Goal: Task Accomplishment & Management: Manage account settings

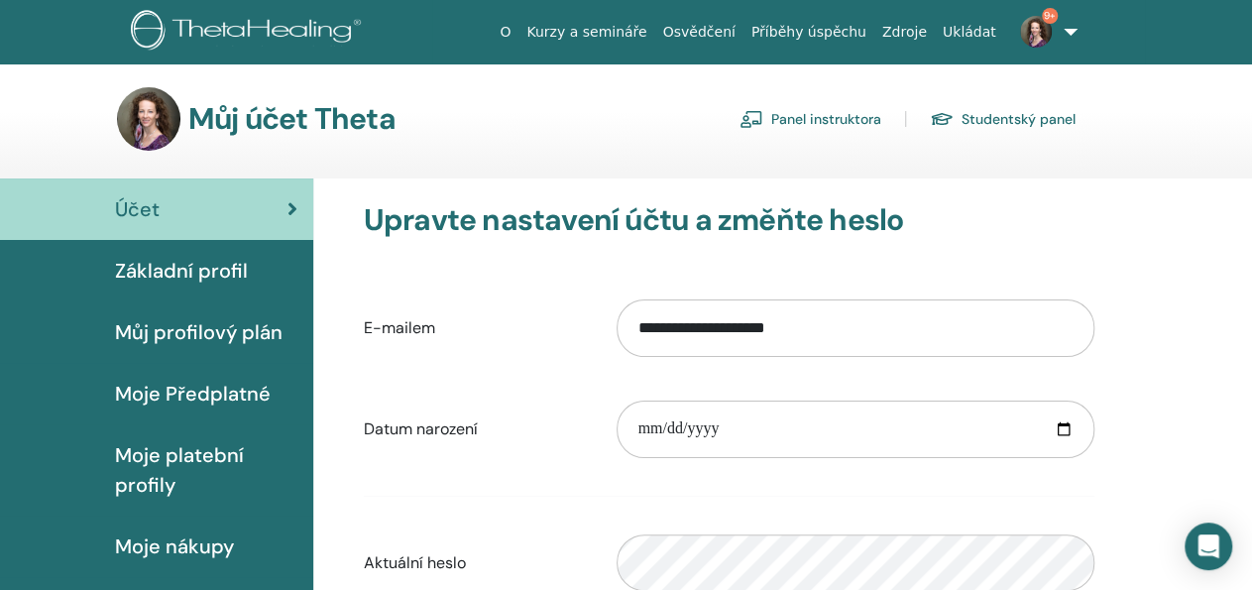
click at [828, 116] on link "Panel instruktora" at bounding box center [811, 119] width 142 height 32
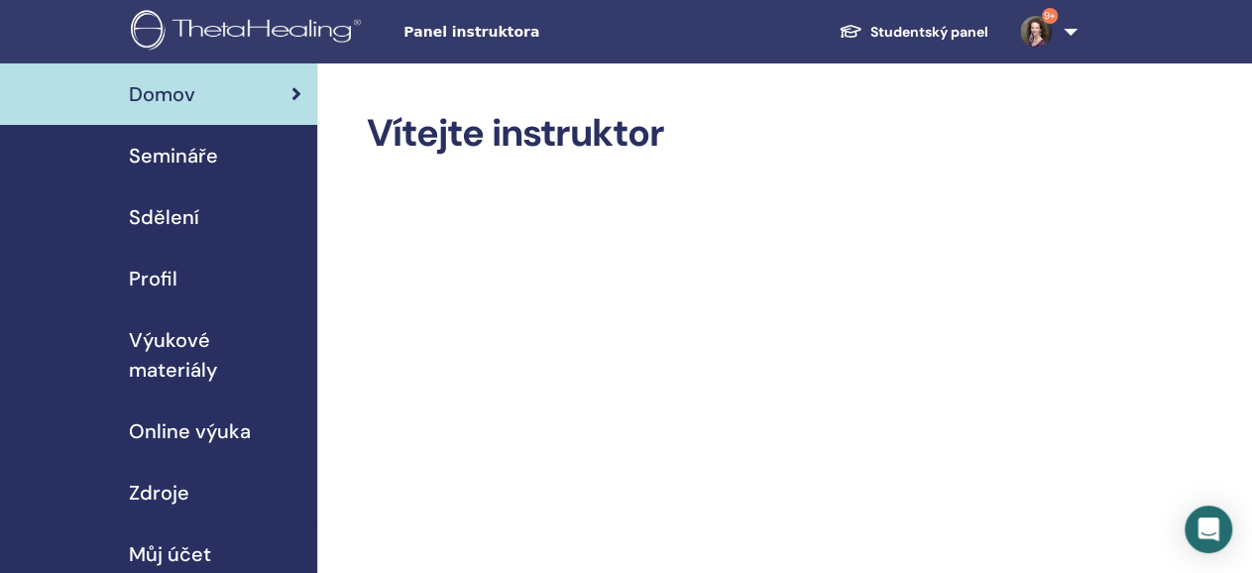
click at [177, 154] on span "Semináře" at bounding box center [173, 156] width 89 height 30
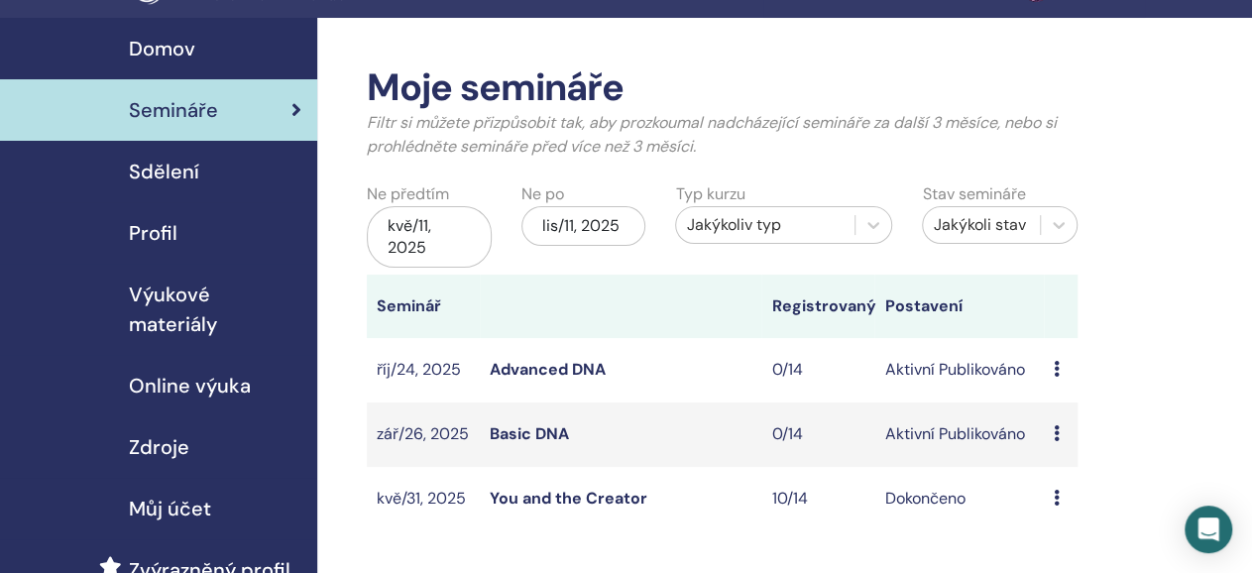
scroll to position [47, 0]
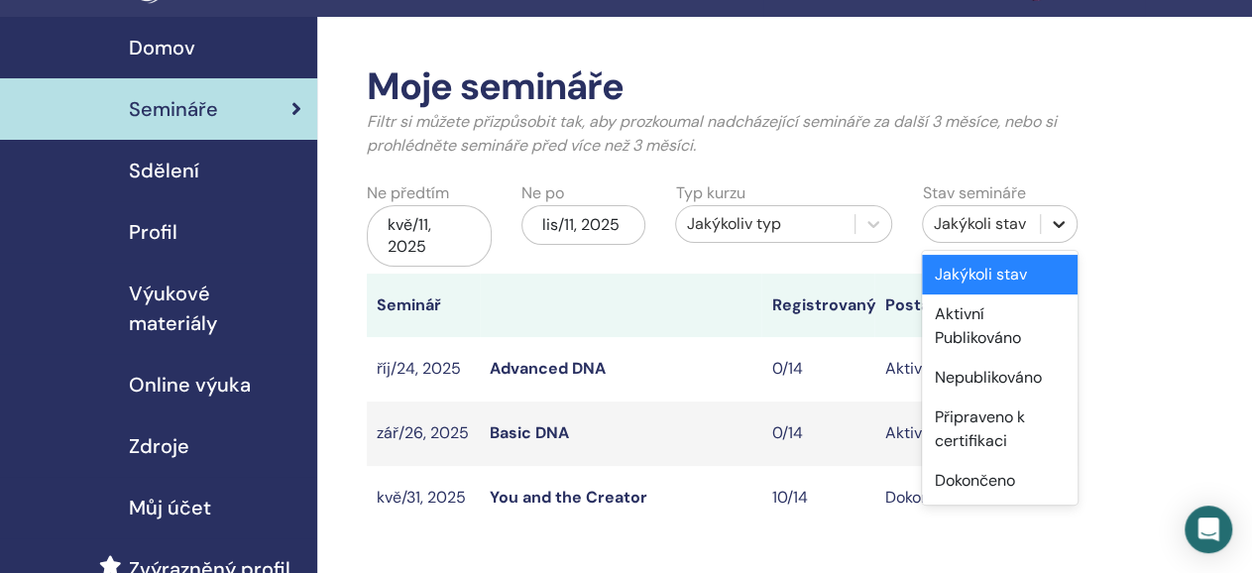
click at [1061, 222] on icon at bounding box center [1059, 224] width 20 height 20
click at [983, 379] on div "Nepublikováno" at bounding box center [1000, 378] width 156 height 40
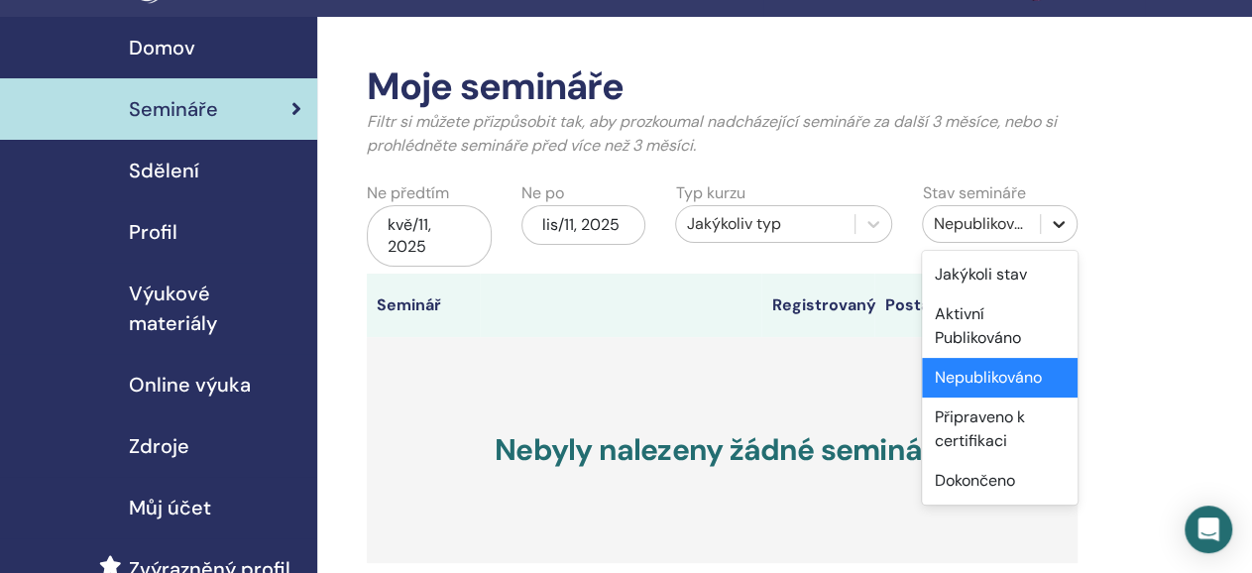
click at [1056, 229] on icon at bounding box center [1059, 224] width 20 height 20
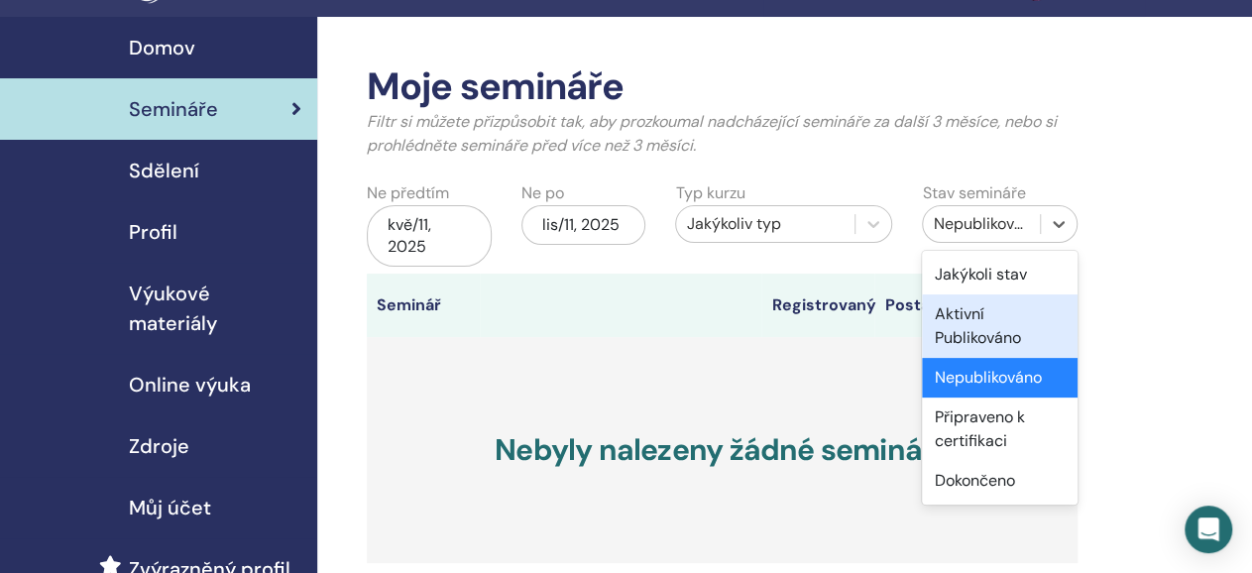
click at [975, 320] on div "Aktivní Publikováno" at bounding box center [1000, 326] width 156 height 63
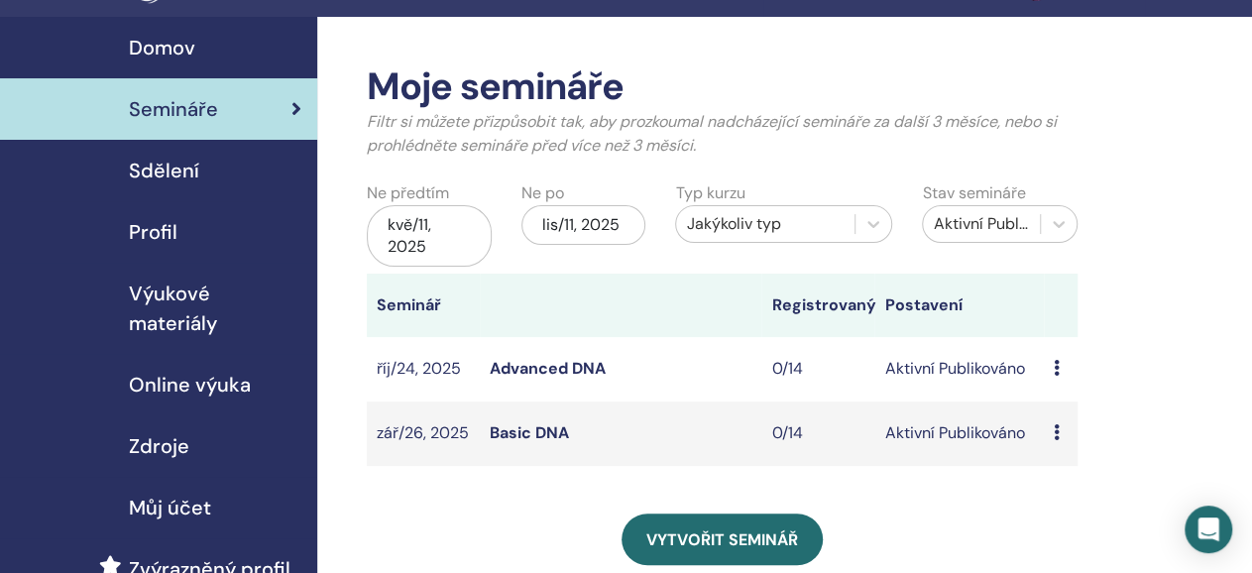
click at [517, 364] on link "Advanced DNA" at bounding box center [548, 368] width 116 height 21
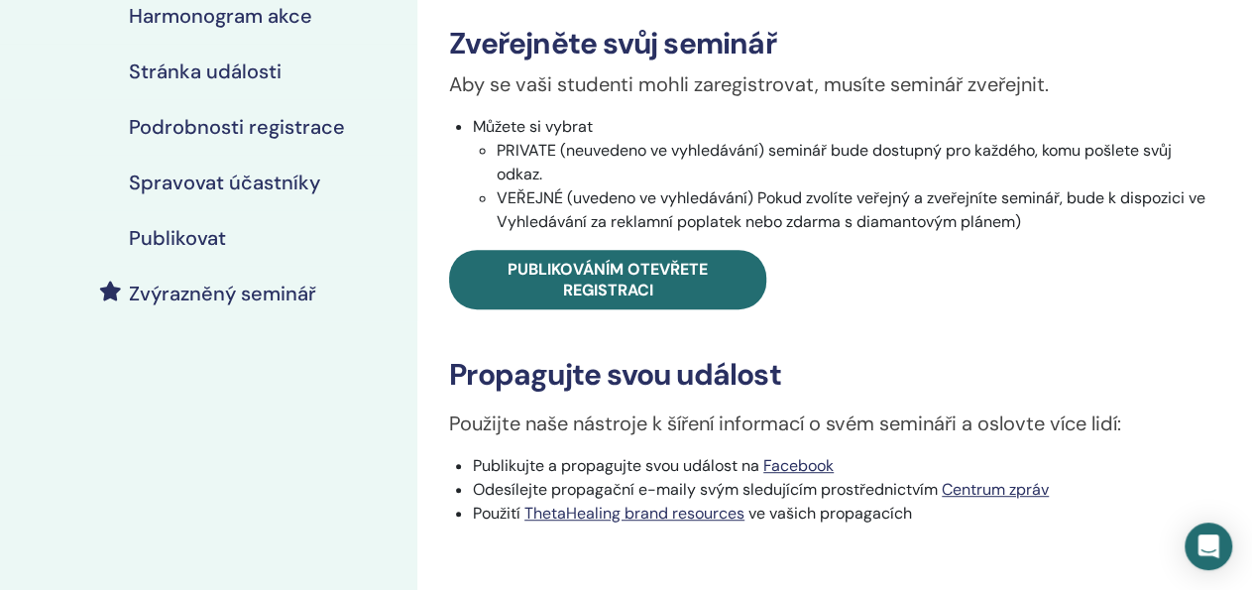
scroll to position [304, 0]
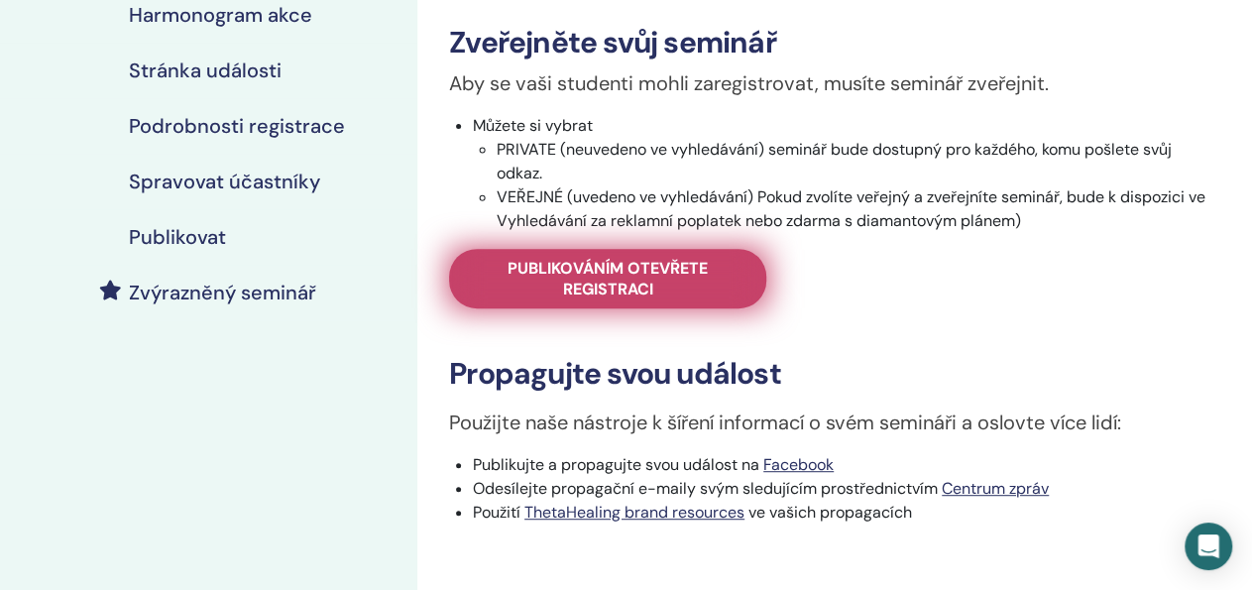
click at [618, 277] on span "Publikováním otevřete registraci" at bounding box center [608, 279] width 268 height 42
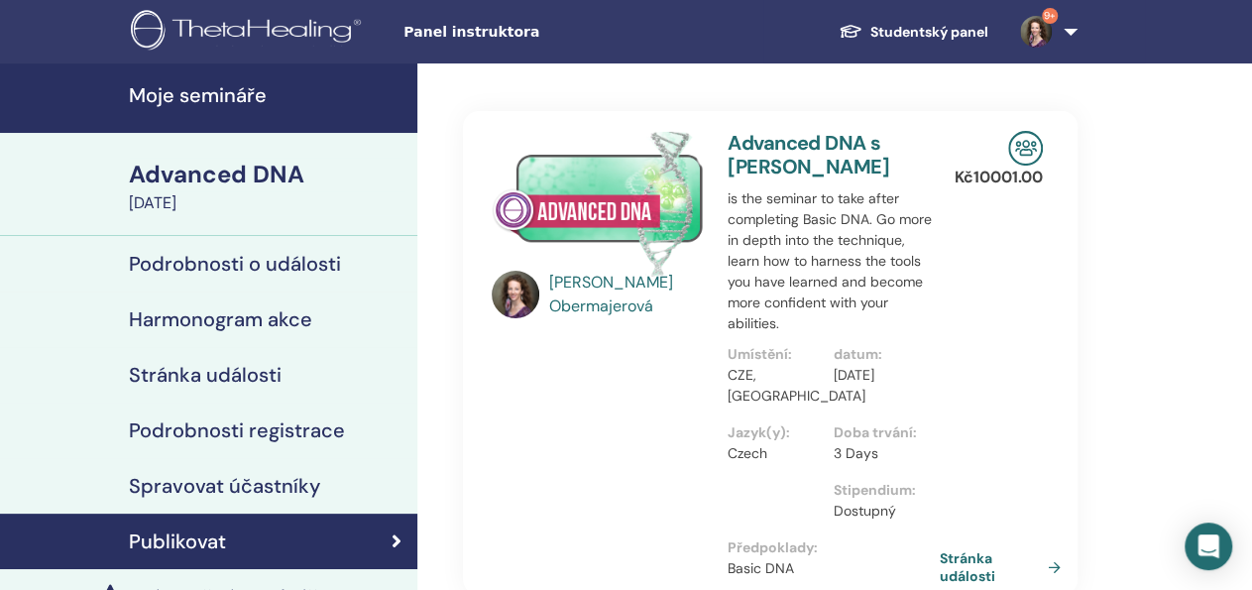
click at [210, 104] on h4 "Moje semináře" at bounding box center [267, 95] width 277 height 24
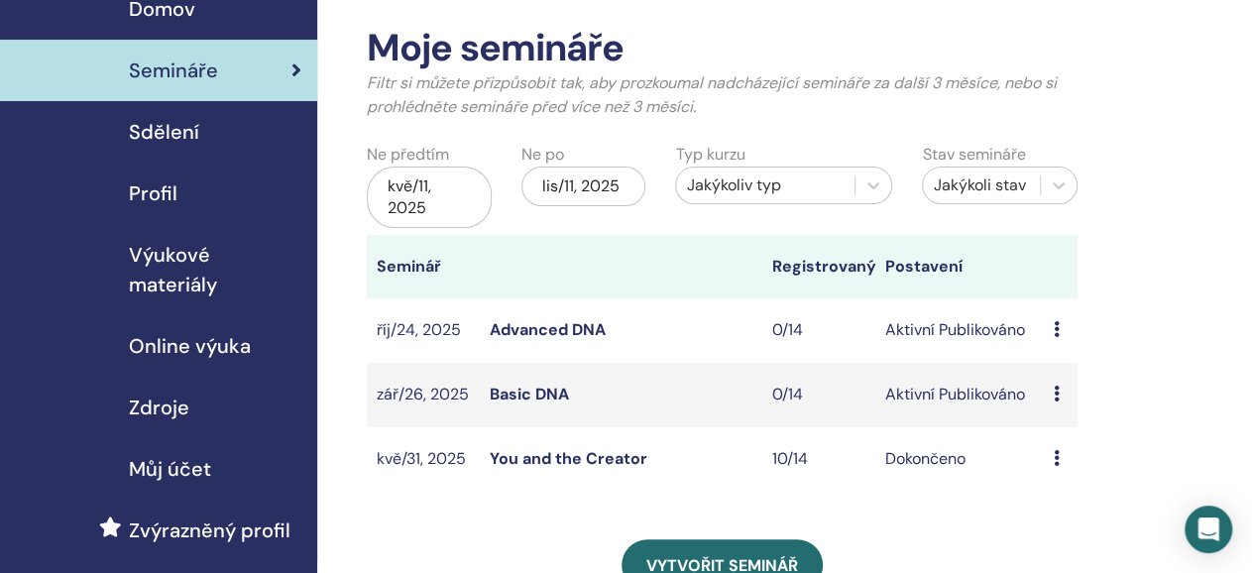
scroll to position [77, 0]
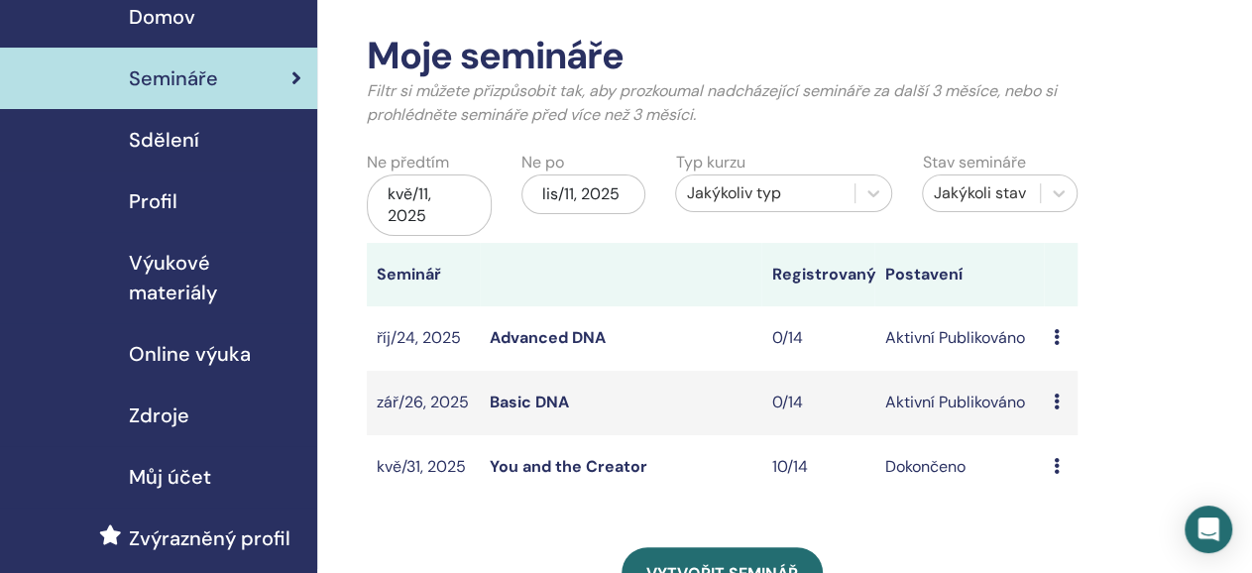
click at [525, 332] on link "Advanced DNA" at bounding box center [548, 337] width 116 height 21
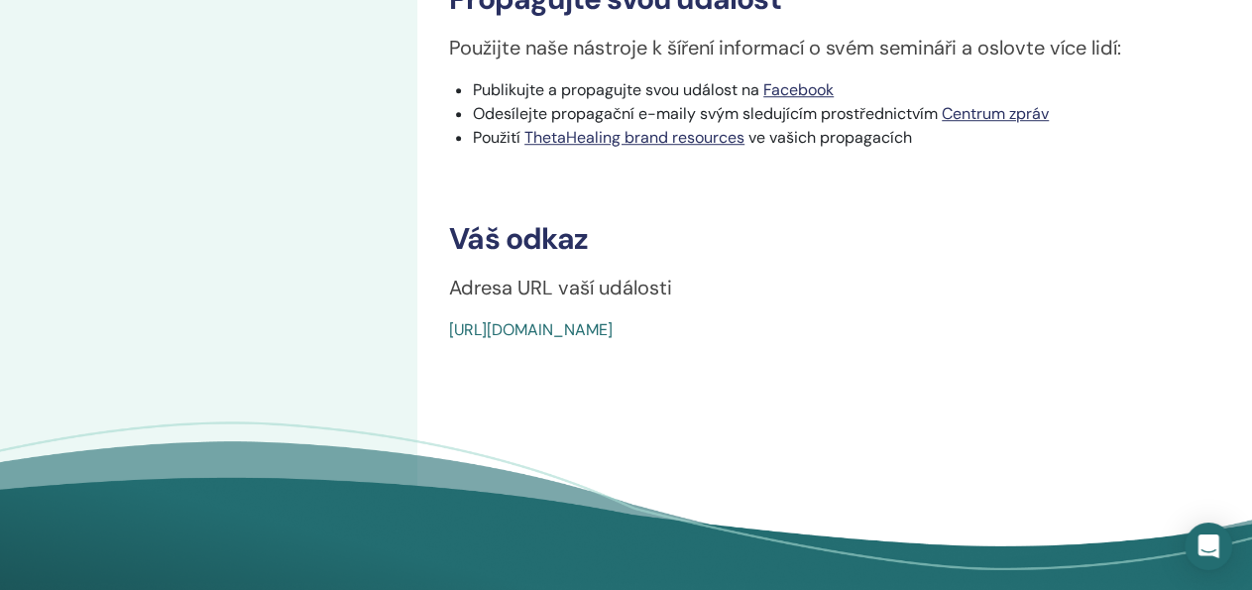
scroll to position [681, 0]
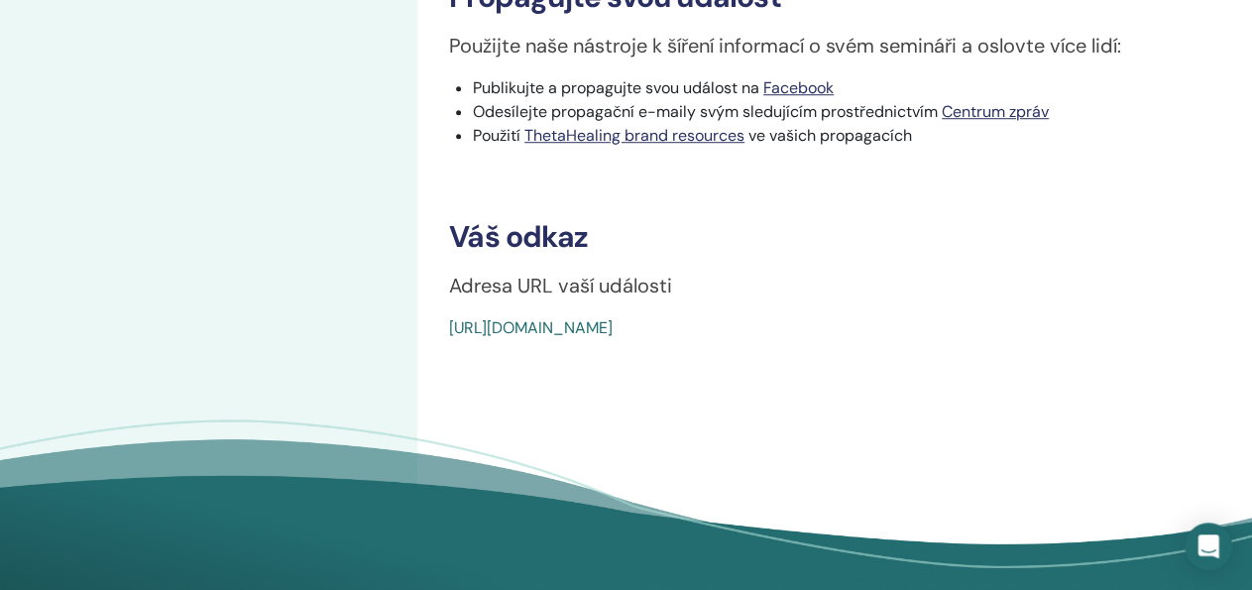
drag, startPoint x: 911, startPoint y: 338, endPoint x: 424, endPoint y: 344, distance: 486.9
click at [424, 344] on div "Advanced DNA Typ události Osobně Stav události Aktivní Publikováno Registrace 0…" at bounding box center [834, 0] width 835 height 1236
copy link "https://www.thetahealing.com/seminar-372312-details.html"
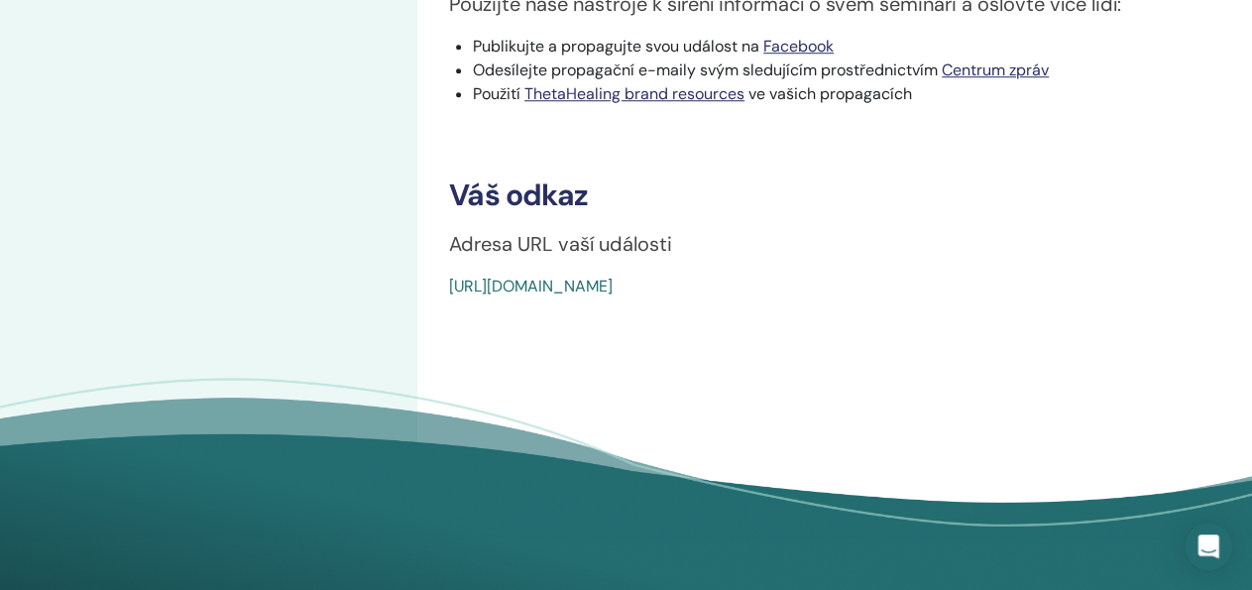
scroll to position [760, 0]
